Goal: Register for event/course

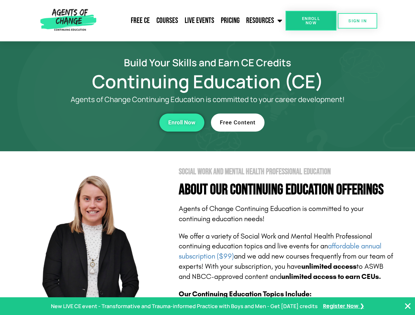
click at [207, 158] on section "Social Work and Mental Health Professional Education About Our Continuing Educa…" at bounding box center [207, 289] width 415 height 276
click at [264, 21] on link "Resources" at bounding box center [264, 20] width 43 height 16
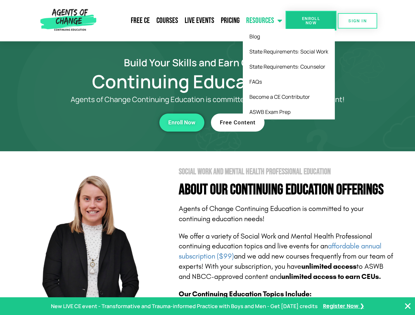
click at [311, 21] on span "Enroll Now" at bounding box center [311, 20] width 30 height 9
click at [357, 21] on span "SIGN IN" at bounding box center [357, 21] width 18 height 4
click at [114, 123] on div "Enroll Now" at bounding box center [114, 123] width 181 height 18
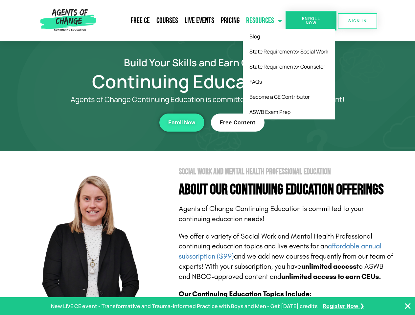
click at [114, 123] on div "Enroll Now" at bounding box center [114, 123] width 181 height 18
click at [182, 123] on span "Enroll Now" at bounding box center [181, 123] width 27 height 6
